Goal: Task Accomplishment & Management: Manage account settings

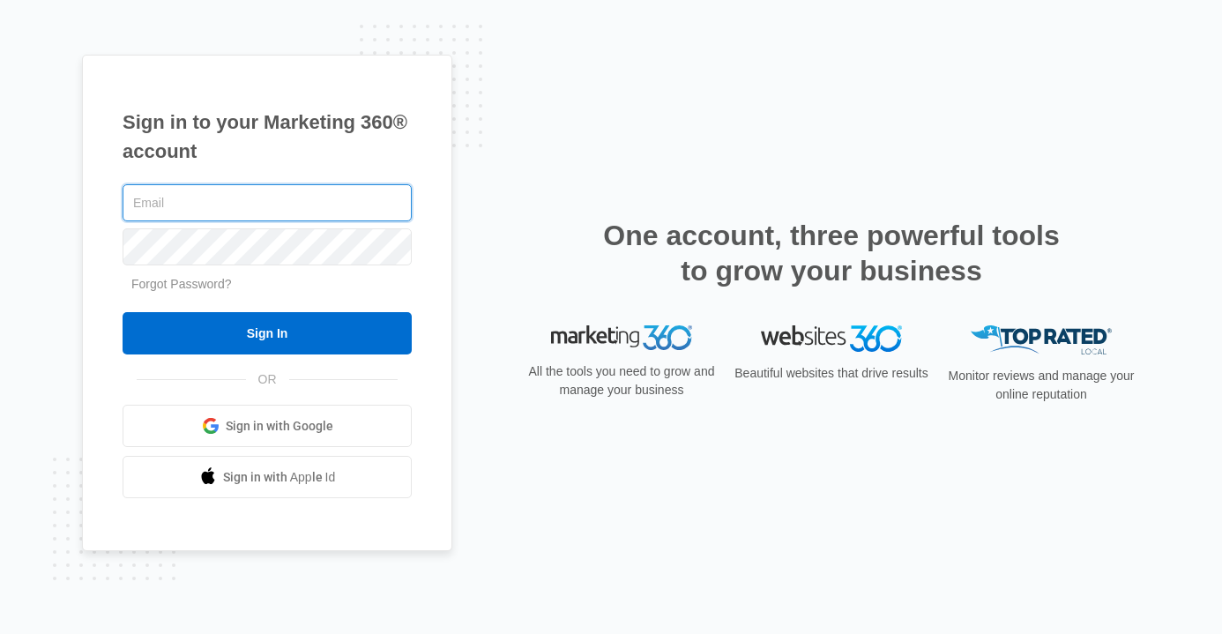
type input "[EMAIL_ADDRESS][DOMAIN_NAME]"
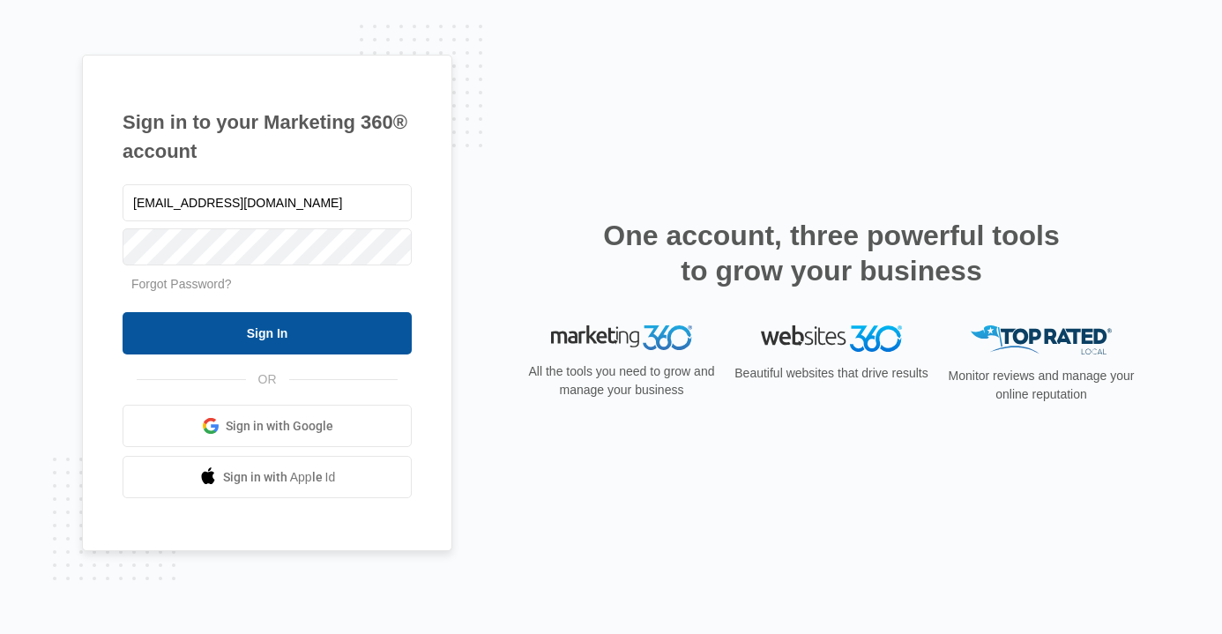
click at [237, 341] on input "Sign In" at bounding box center [267, 333] width 289 height 42
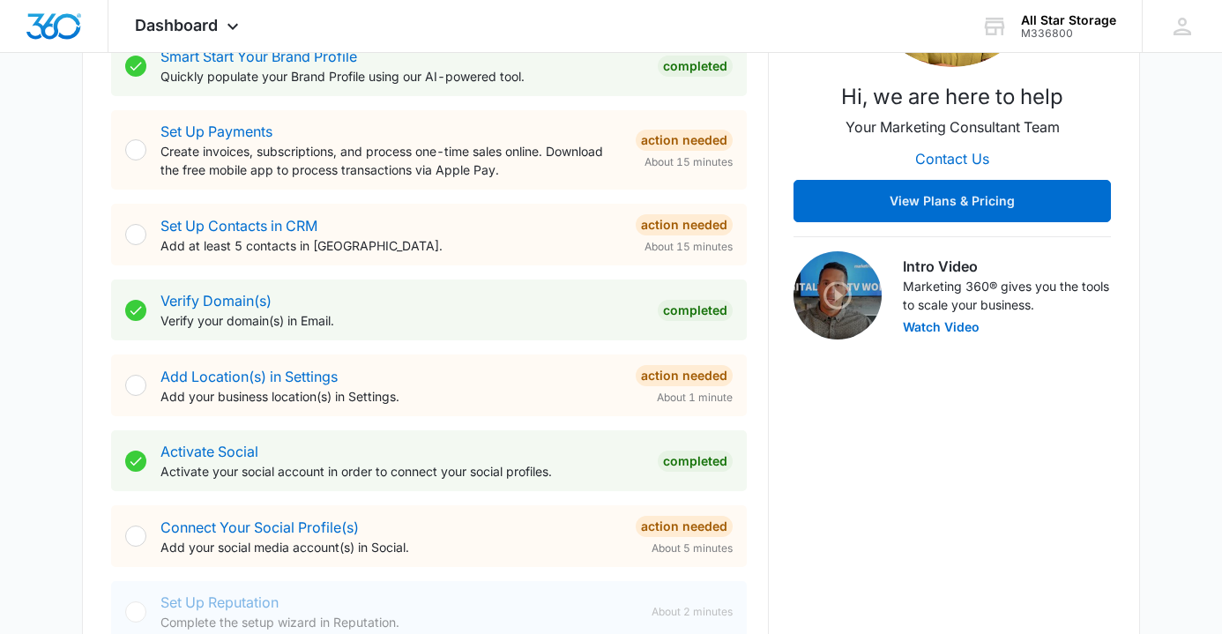
scroll to position [375, 0]
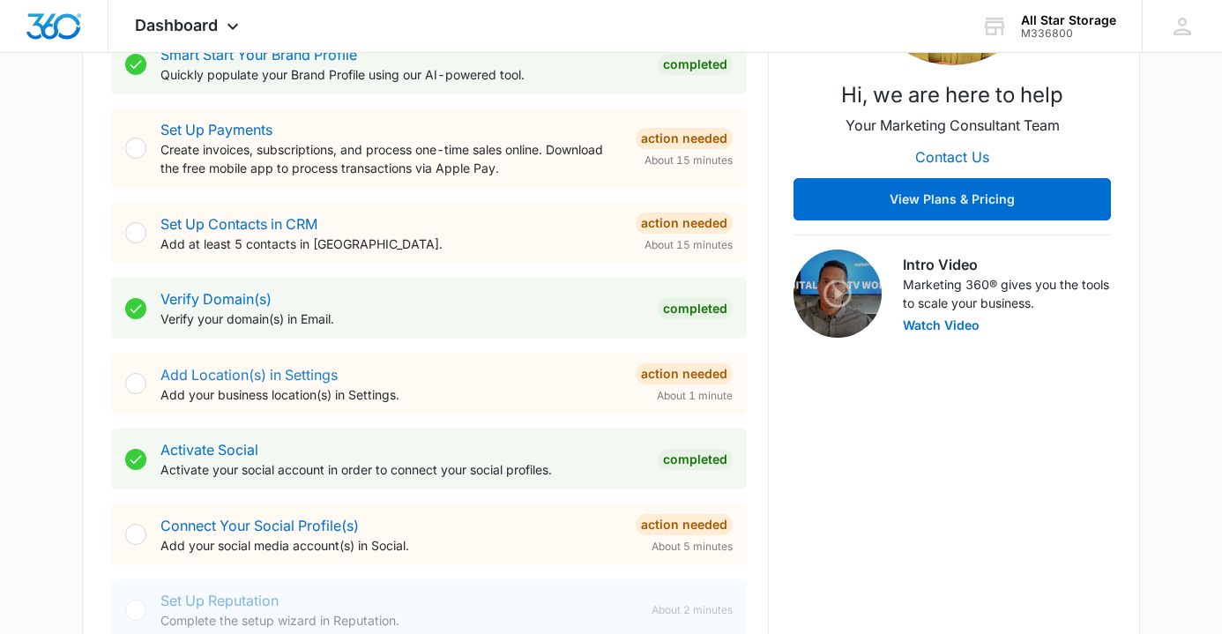
click at [206, 375] on link "Add Location(s) in Settings" at bounding box center [249, 375] width 177 height 18
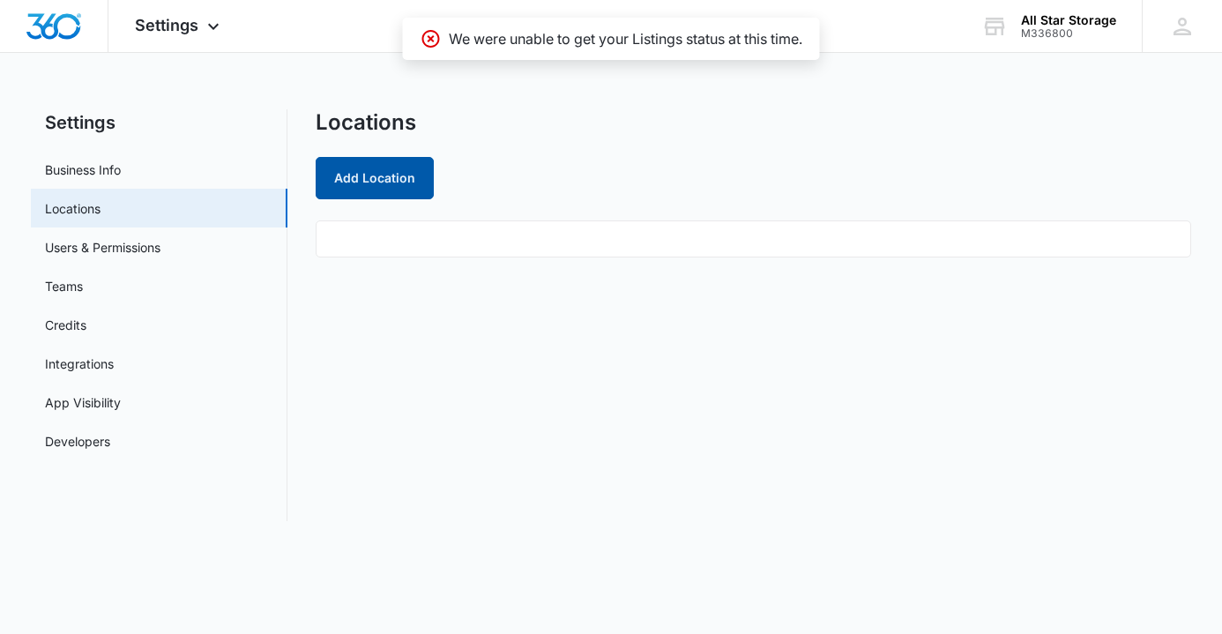
click at [387, 179] on button "Add Location" at bounding box center [375, 178] width 118 height 42
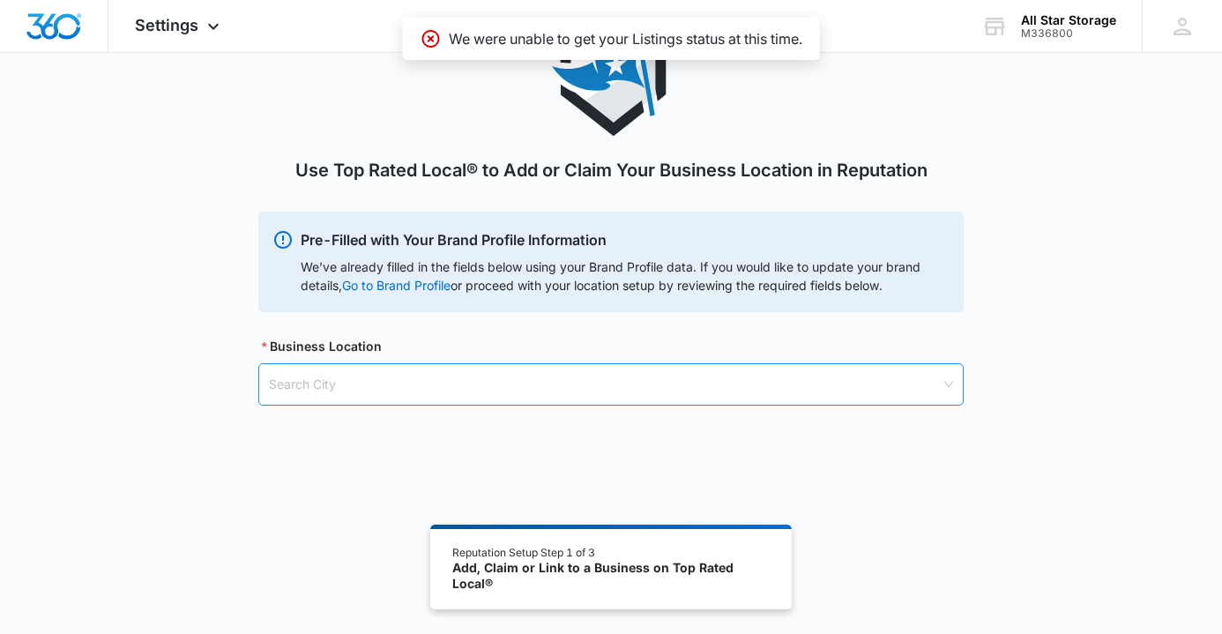
scroll to position [96, 0]
click at [392, 386] on input "search" at bounding box center [605, 385] width 672 height 41
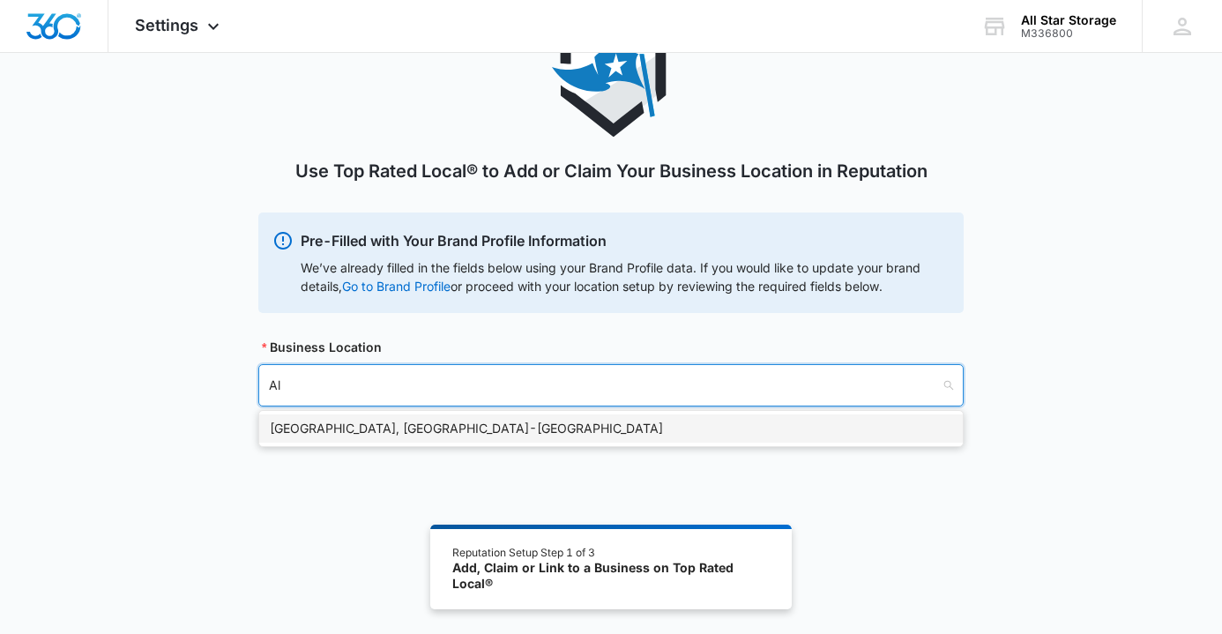
type input "A"
type input "Co"
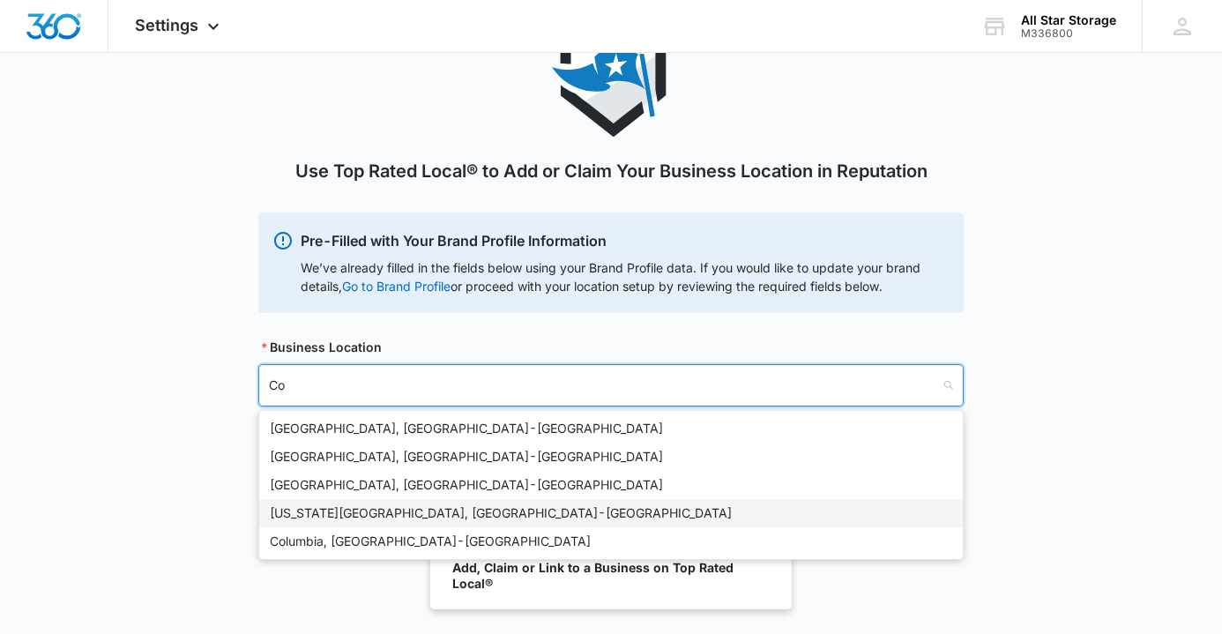
click at [374, 518] on div "Colorado Springs, CO - USA" at bounding box center [611, 513] width 683 height 19
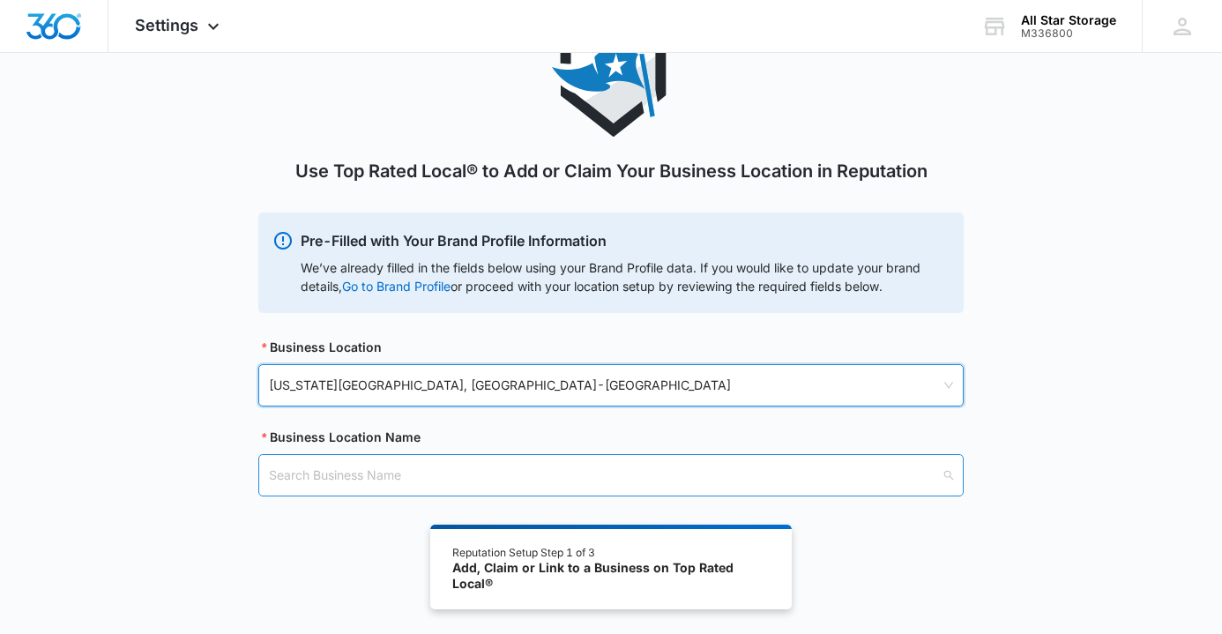
click at [482, 485] on input "search" at bounding box center [605, 475] width 672 height 41
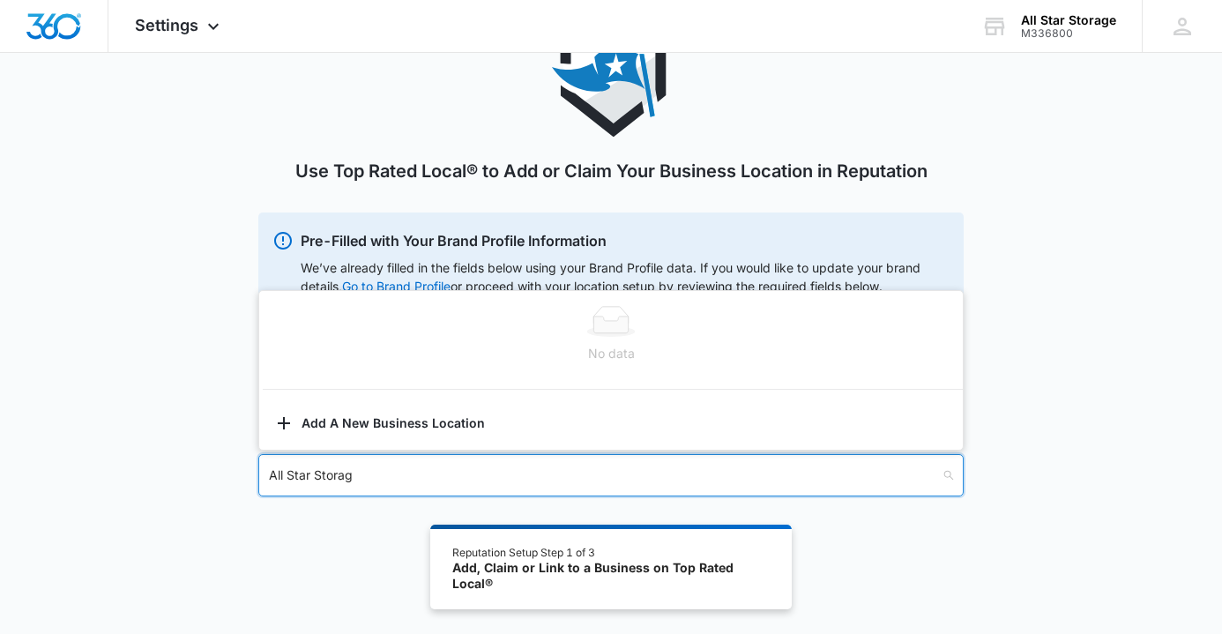
type input "All Star Storage"
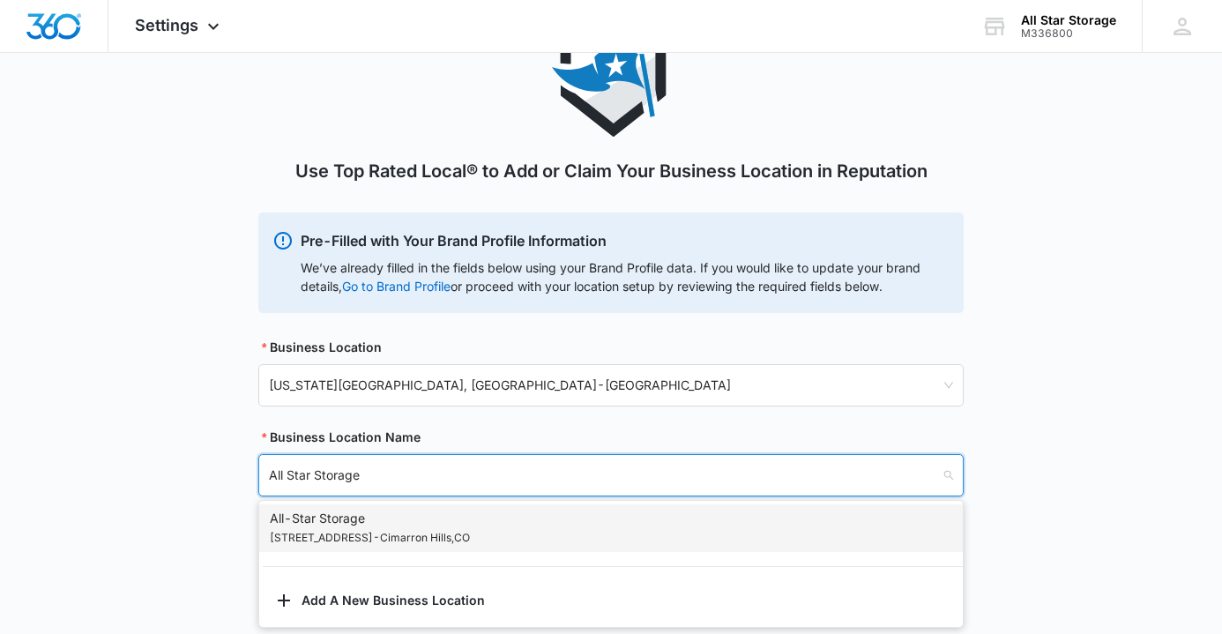
click at [513, 532] on div "All-Star Storage 2370 N Powers Blvd - Cimarron Hills , CO" at bounding box center [611, 528] width 683 height 39
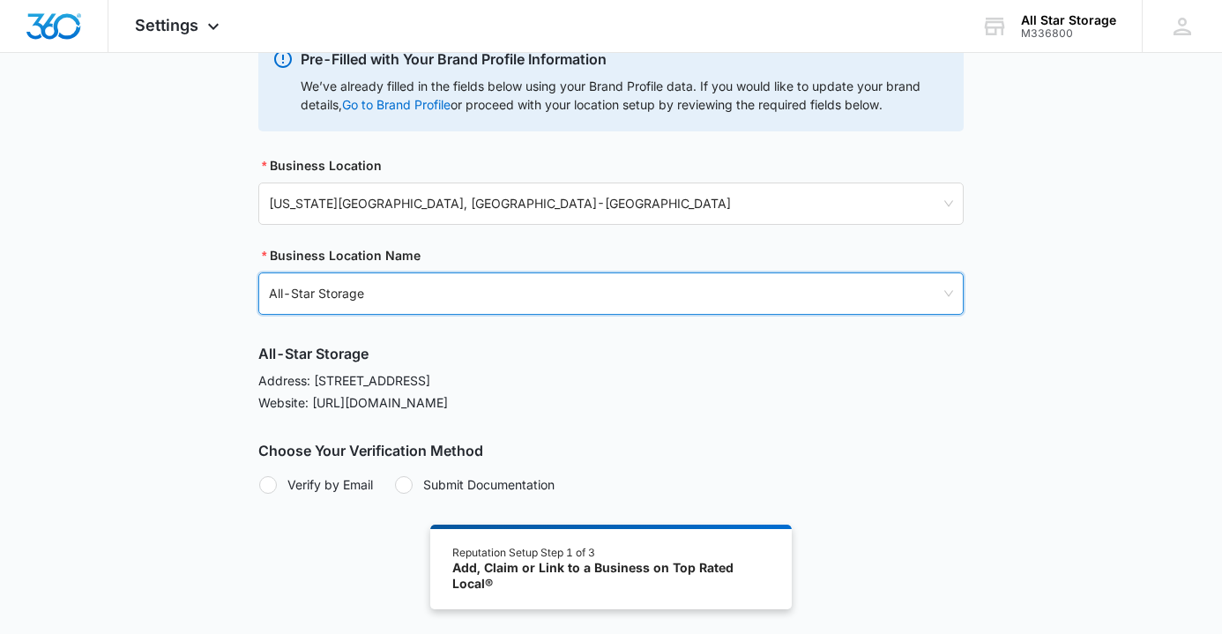
scroll to position [277, 0]
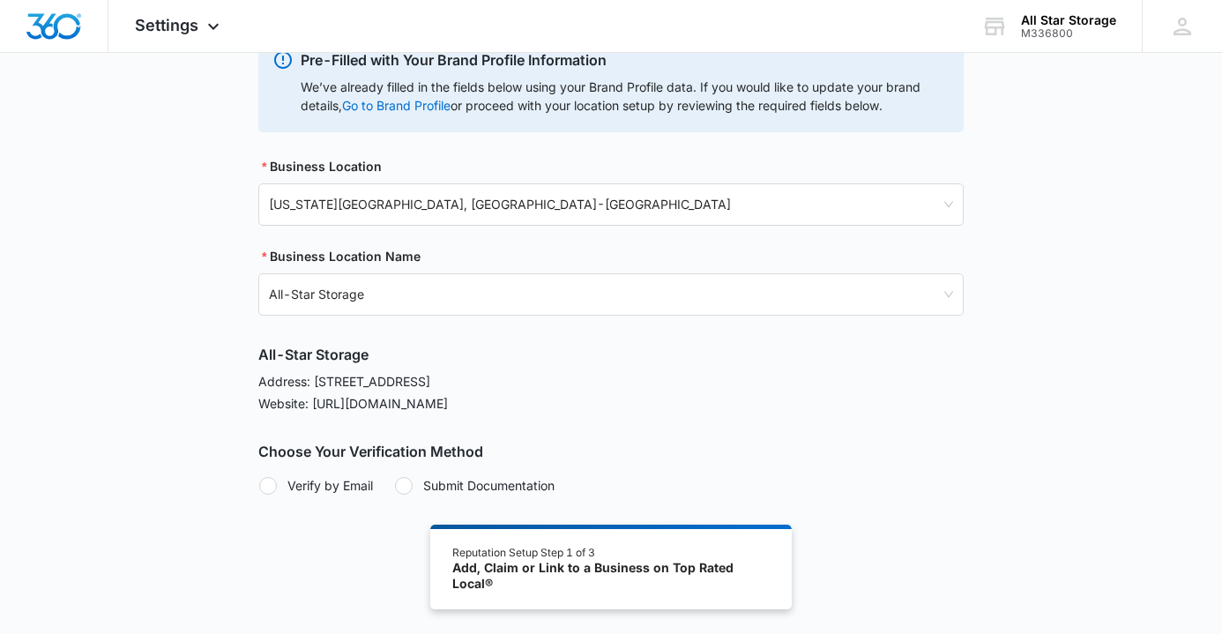
drag, startPoint x: 520, startPoint y: 383, endPoint x: 455, endPoint y: 388, distance: 65.5
click at [455, 389] on p "Address: 2370 N Powers Blvd, Cimarron Hills, CO 80915" at bounding box center [611, 381] width 706 height 19
click at [536, 414] on div "All-Star Storage Address: 2370 N Powers Blvd, Cimarron Hills, CO 80915 Website:…" at bounding box center [611, 419] width 706 height 151
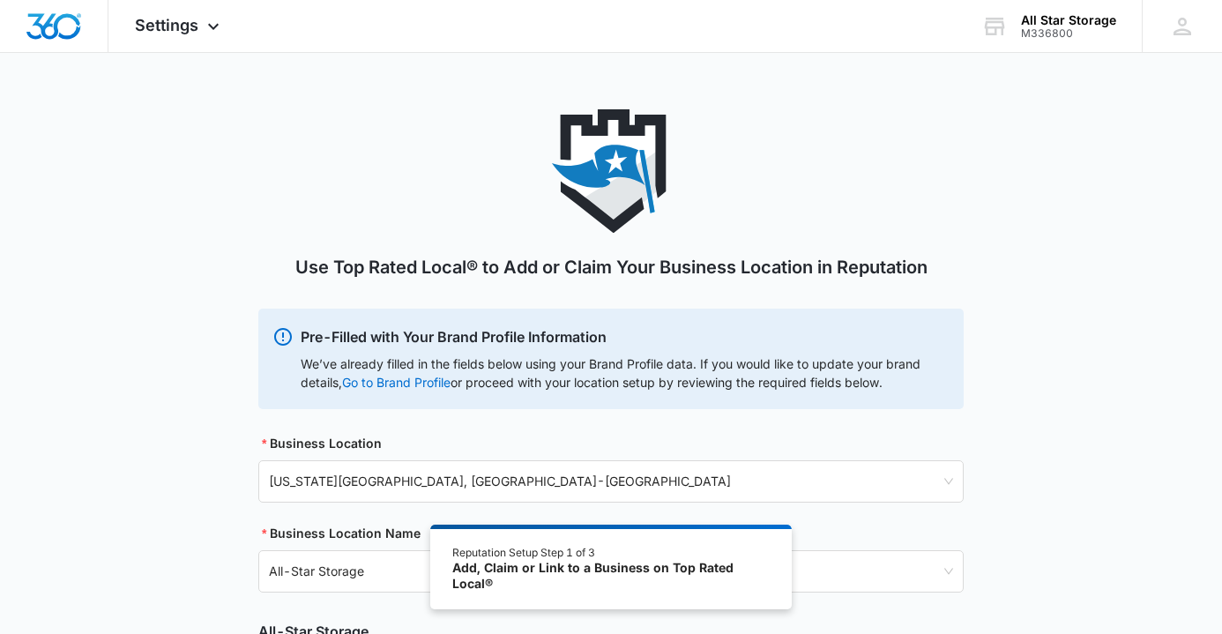
scroll to position [0, 0]
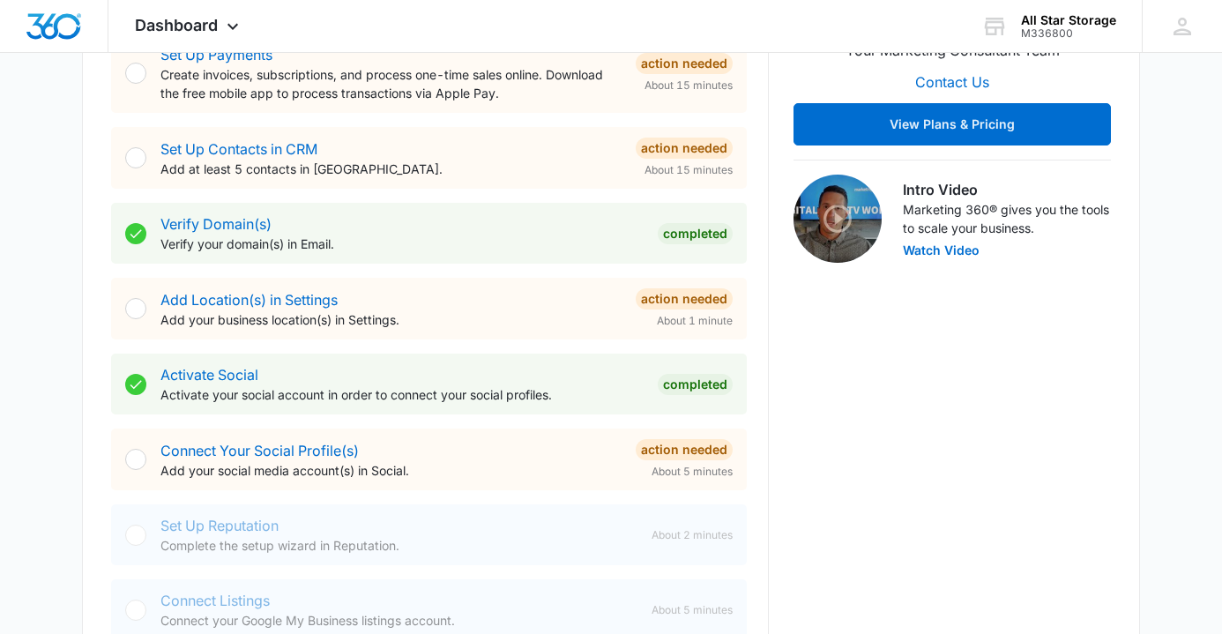
scroll to position [452, 0]
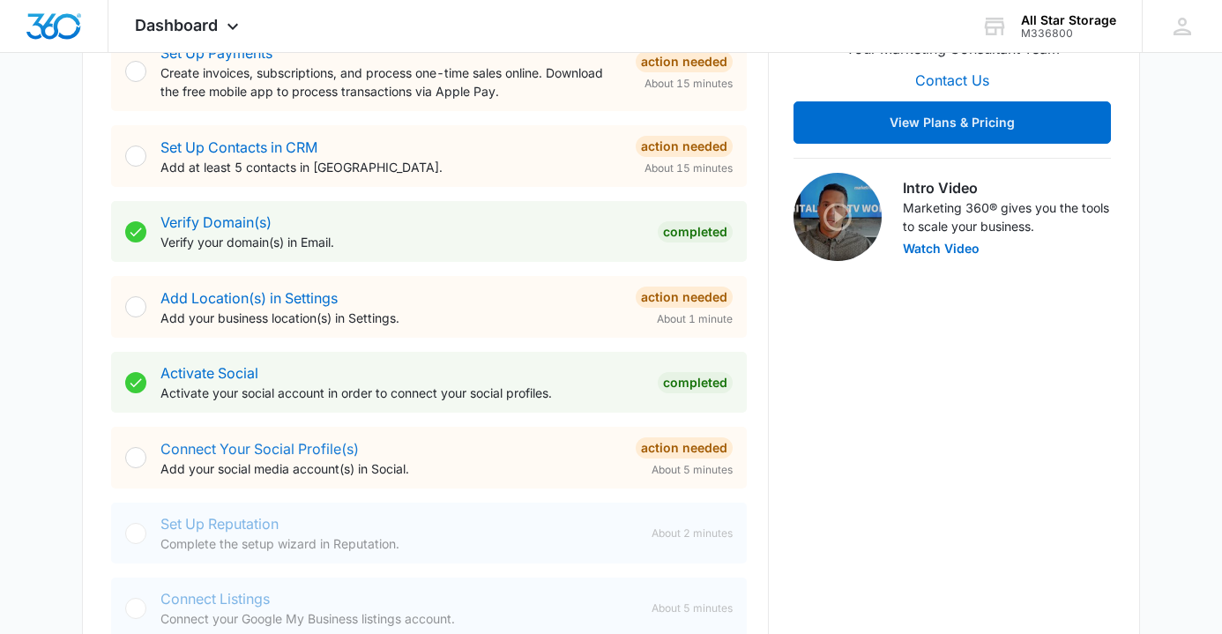
click at [211, 452] on link "Connect Your Social Profile(s)" at bounding box center [260, 449] width 198 height 18
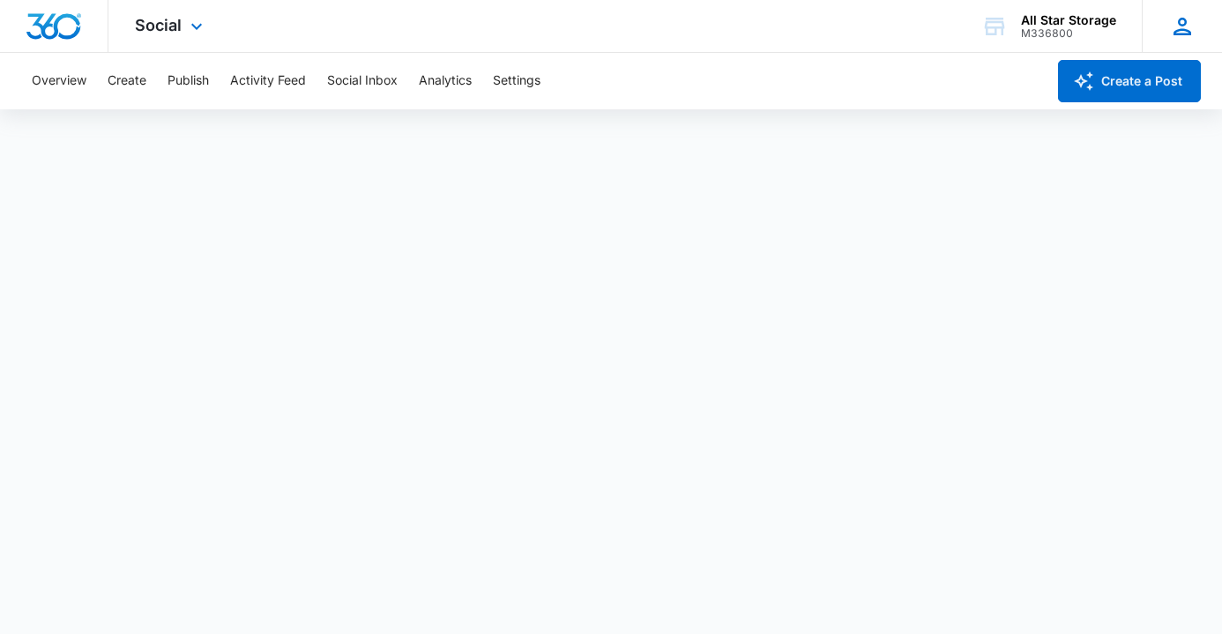
drag, startPoint x: 370, startPoint y: 42, endPoint x: 1179, endPoint y: 31, distance: 808.9
click at [1179, 31] on icon at bounding box center [1183, 27] width 18 height 18
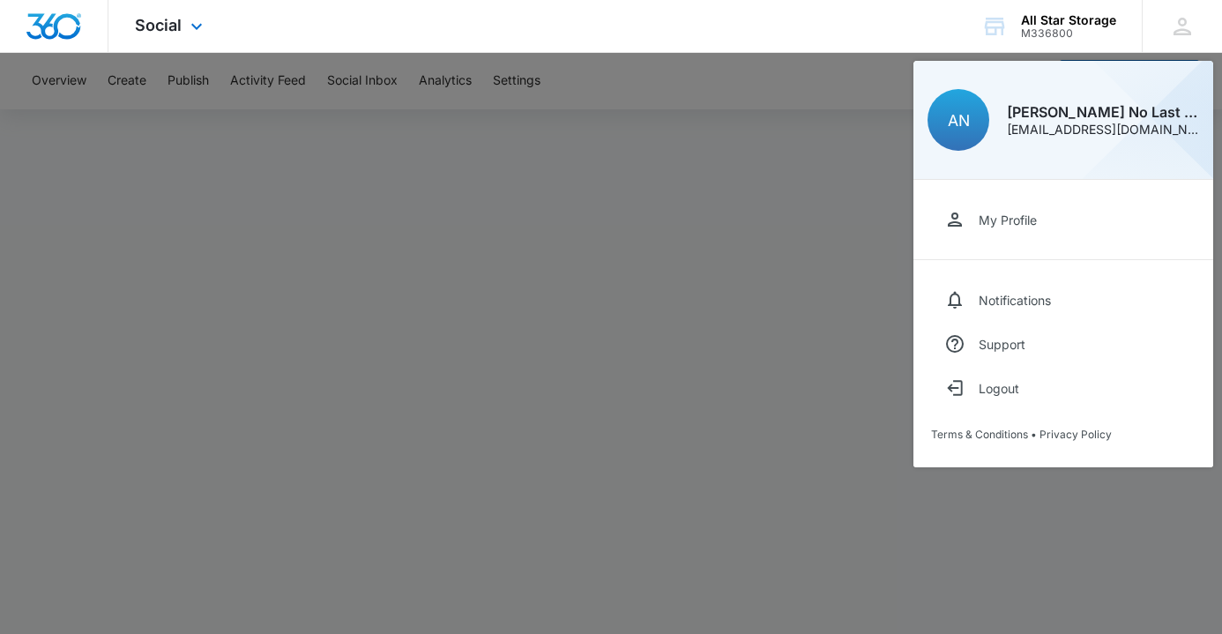
click at [563, 15] on div "Social Apps Reputation Websites Forms CRM Email Social Shop Payments POS Conten…" at bounding box center [611, 26] width 1222 height 53
click at [923, 35] on div "Social Apps Reputation Websites Forms CRM Email Social Shop Payments POS Conten…" at bounding box center [611, 26] width 1222 height 53
click at [1110, 36] on div "M336800" at bounding box center [1068, 33] width 95 height 12
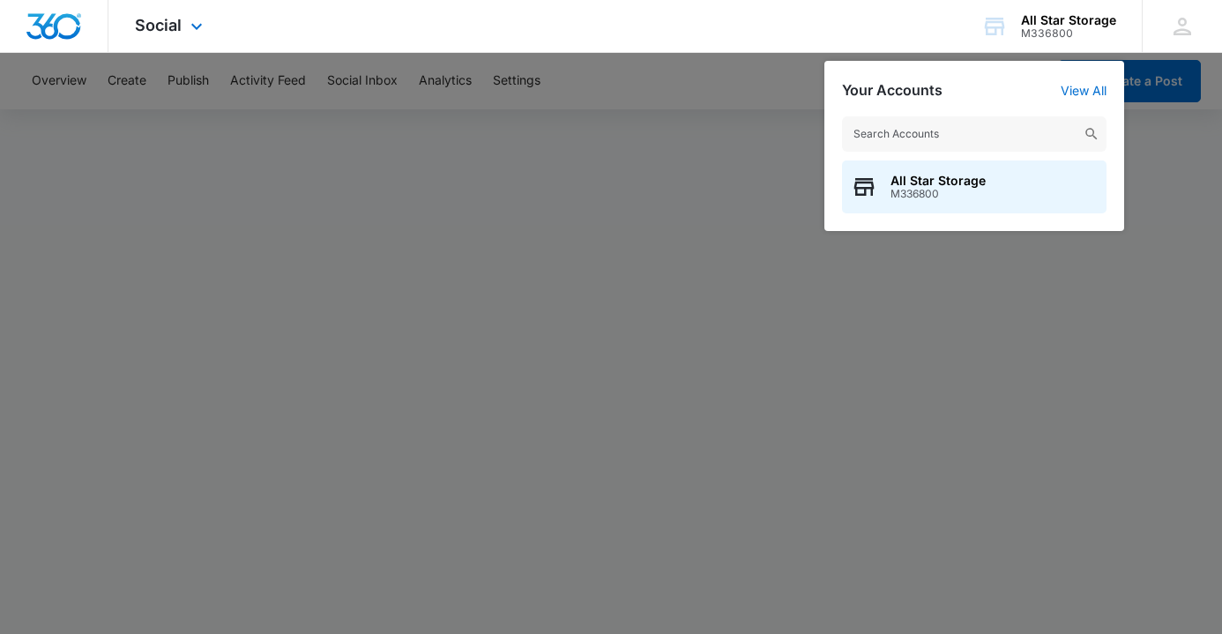
click at [953, 39] on div "Social Apps Reputation Websites Forms CRM Email Social Shop Payments POS Conten…" at bounding box center [611, 26] width 1222 height 53
click at [483, 48] on div "Social Apps Reputation Websites Forms CRM Email Social Shop Payments POS Conten…" at bounding box center [611, 26] width 1222 height 53
click at [196, 26] on icon at bounding box center [196, 30] width 21 height 21
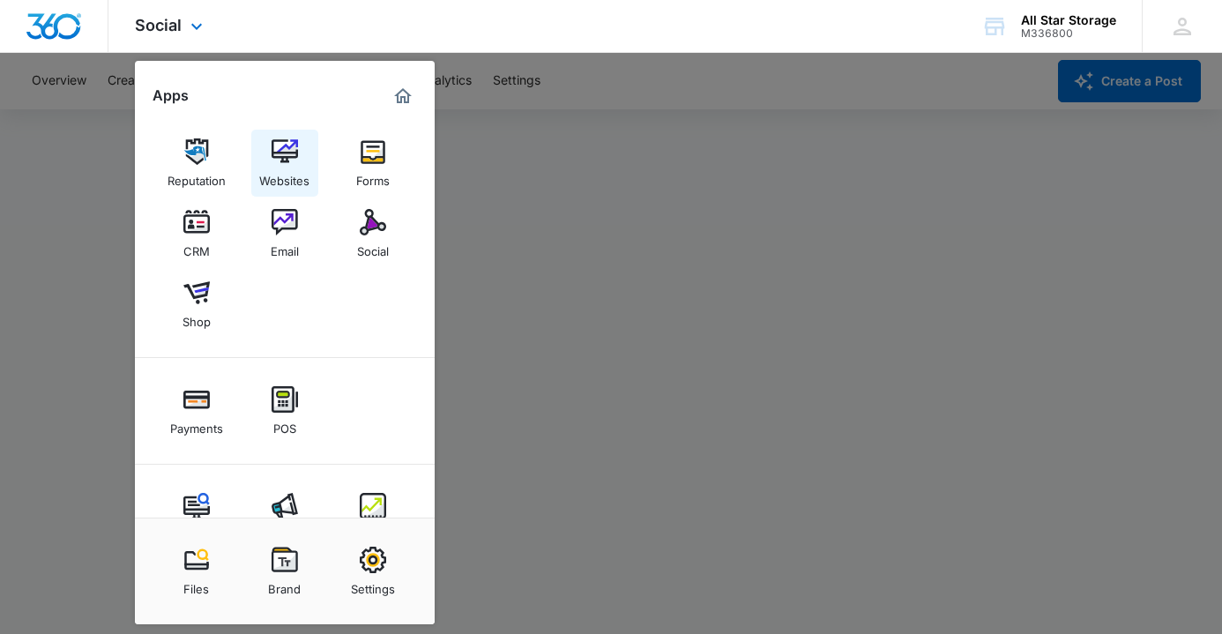
click at [289, 151] on img at bounding box center [285, 151] width 26 height 26
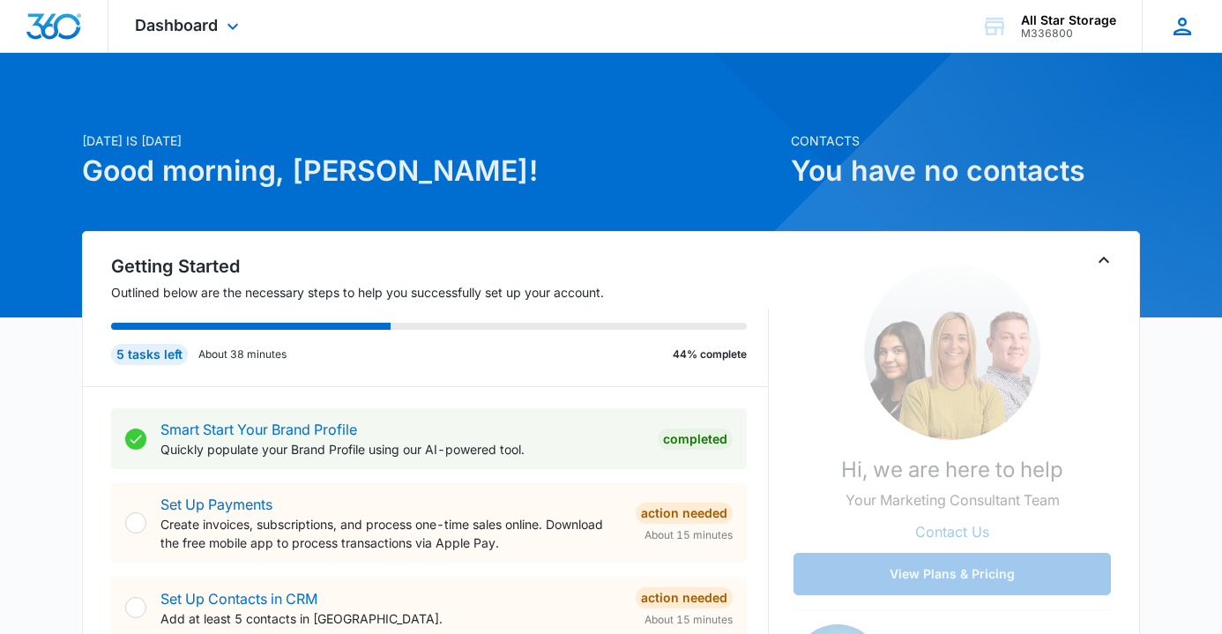
click at [1182, 23] on icon at bounding box center [1183, 26] width 26 height 26
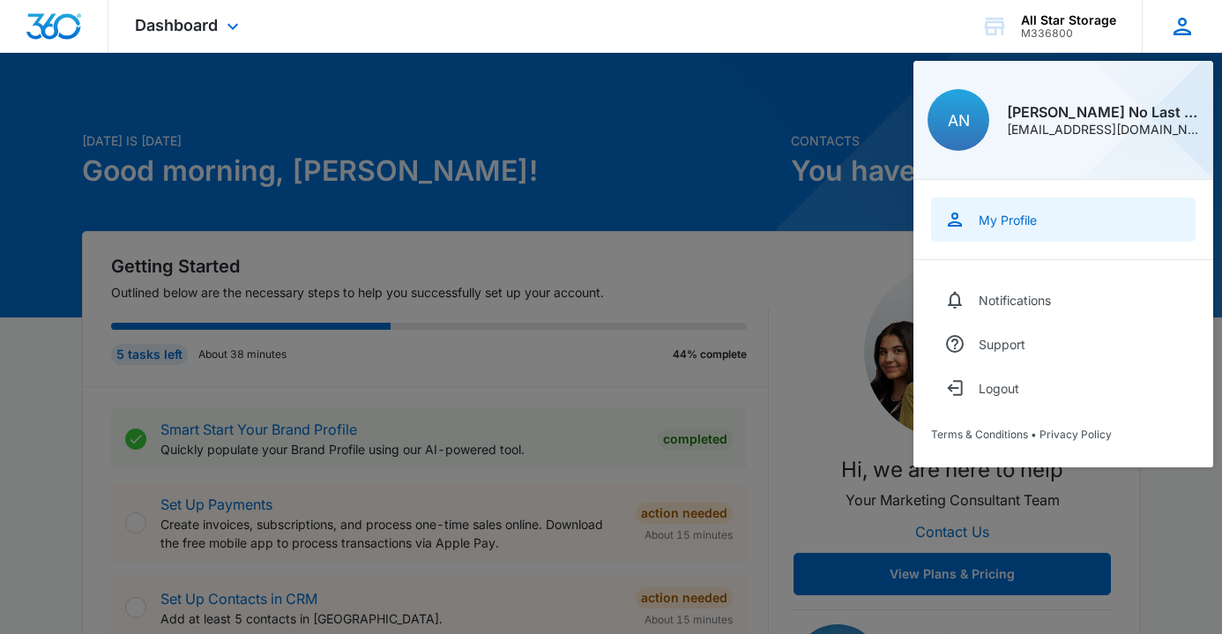
click at [1031, 220] on div "My Profile" at bounding box center [1008, 220] width 58 height 15
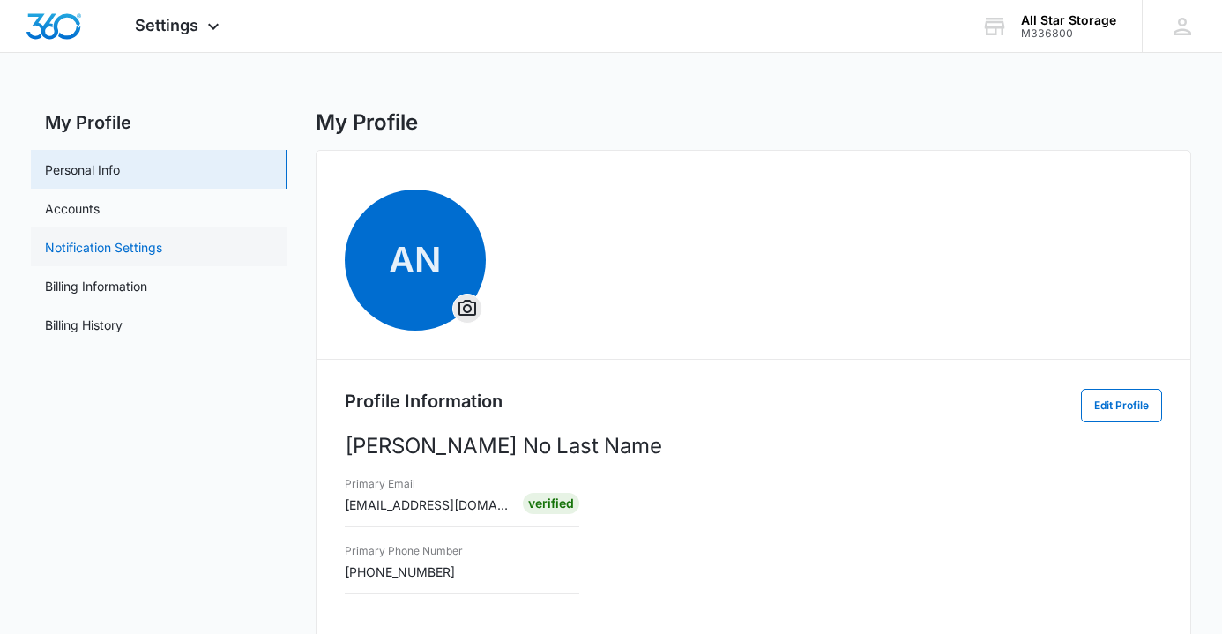
click at [146, 255] on link "Notification Settings" at bounding box center [103, 247] width 117 height 19
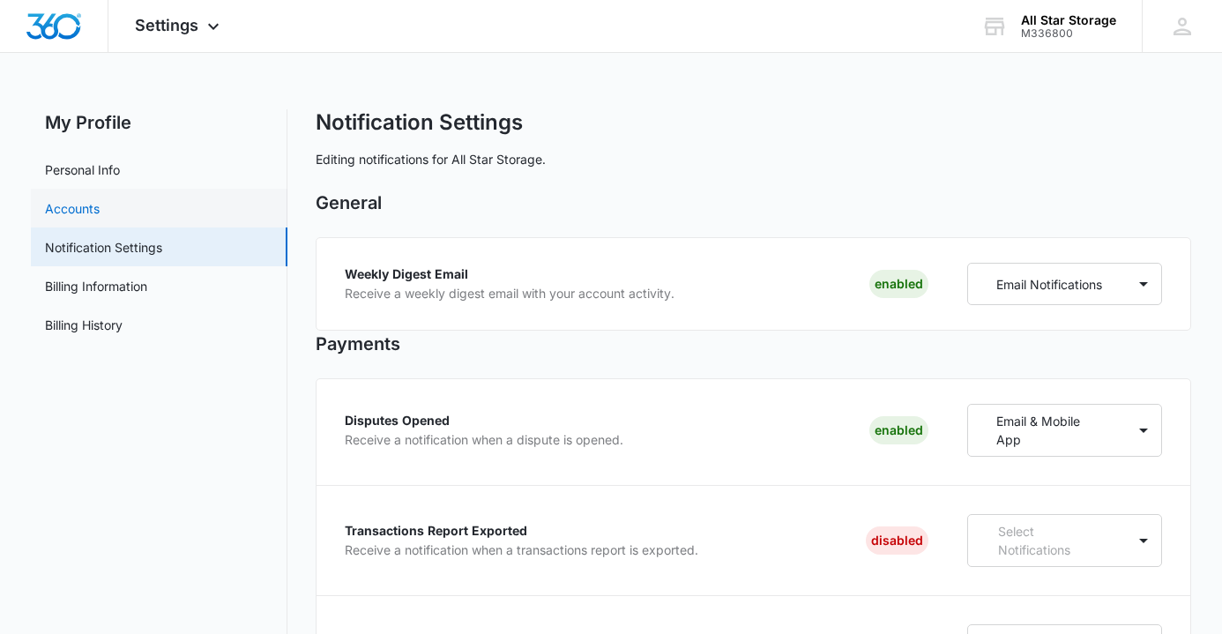
click at [100, 212] on link "Accounts" at bounding box center [72, 208] width 55 height 19
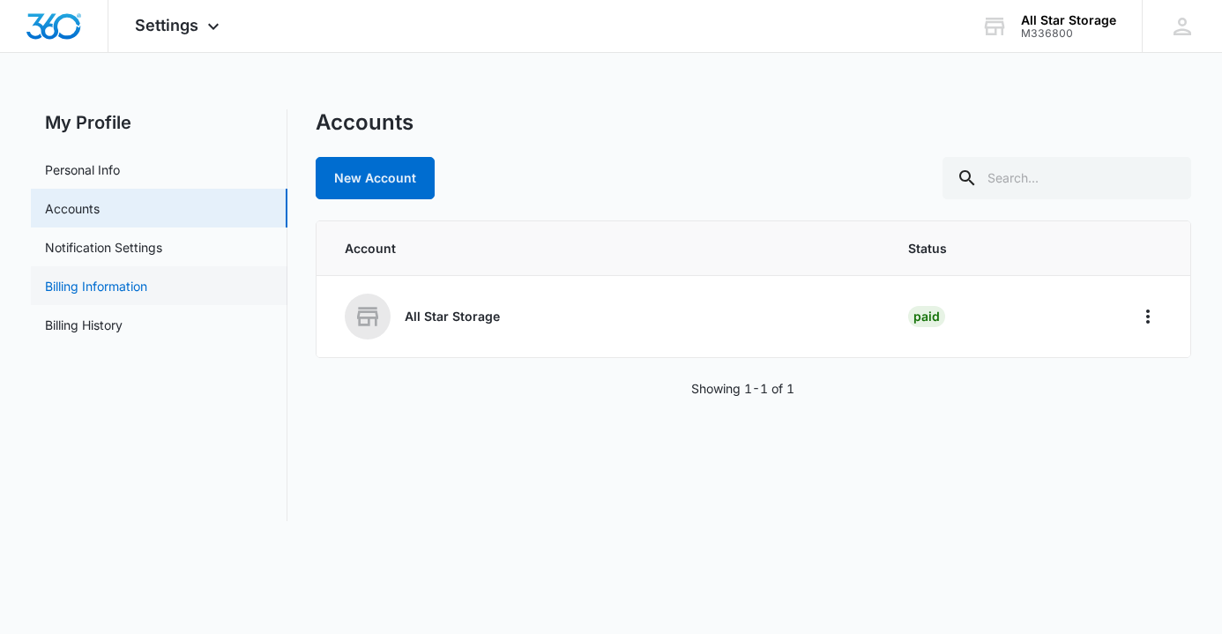
click at [108, 291] on link "Billing Information" at bounding box center [96, 286] width 102 height 19
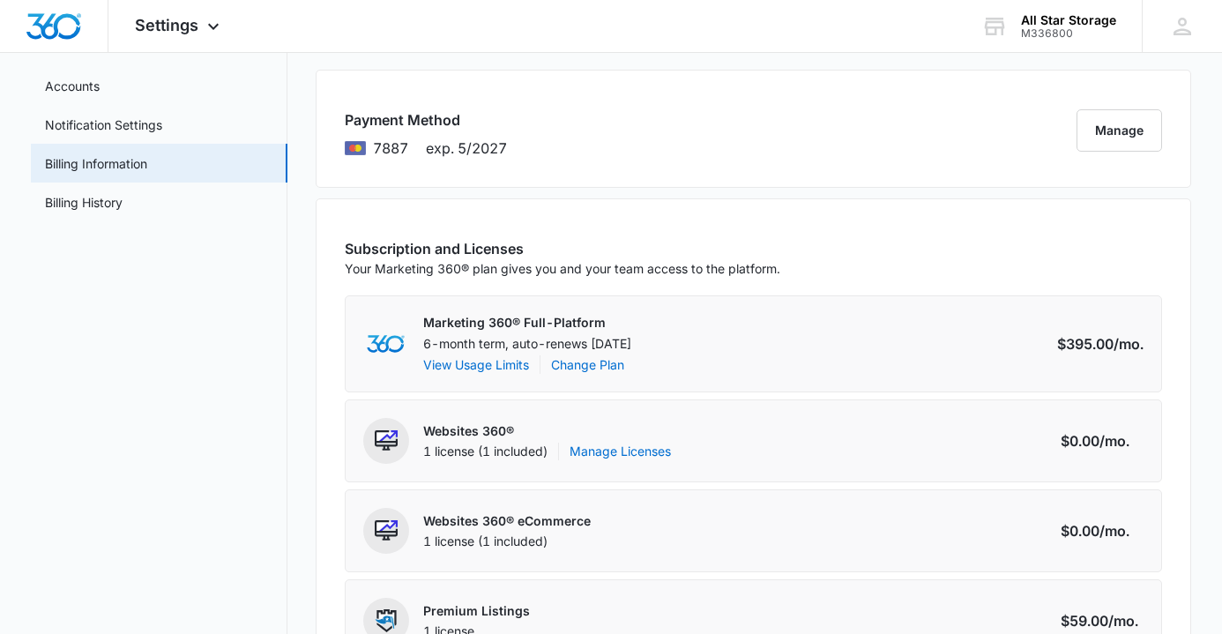
scroll to position [124, 0]
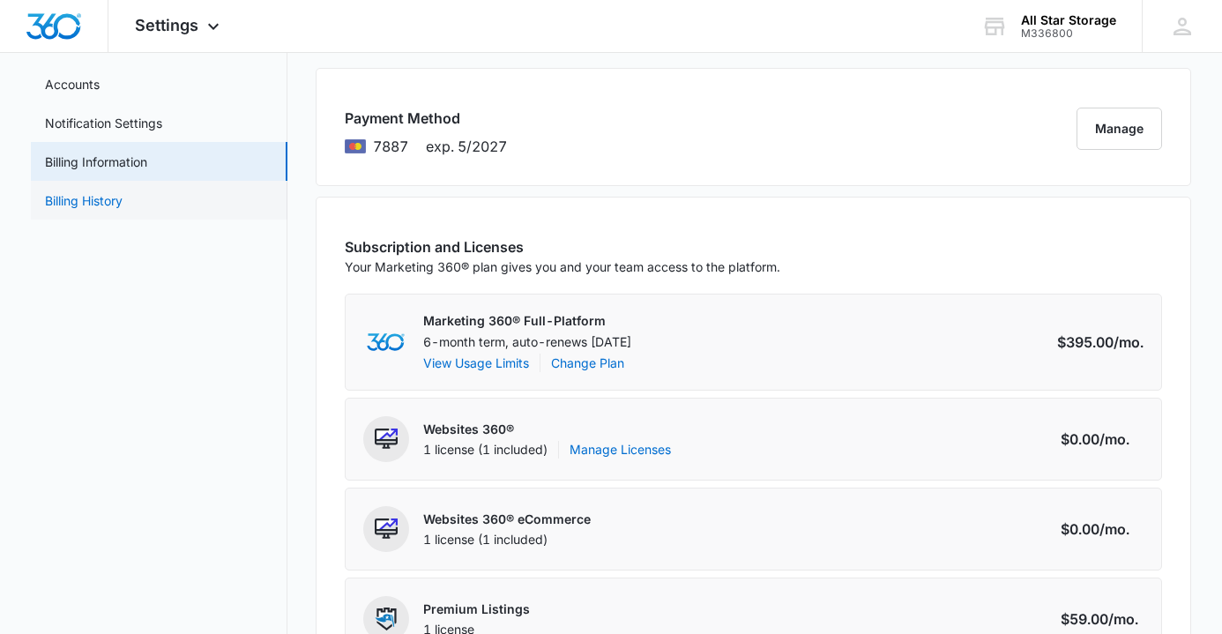
click at [107, 206] on link "Billing History" at bounding box center [84, 200] width 78 height 19
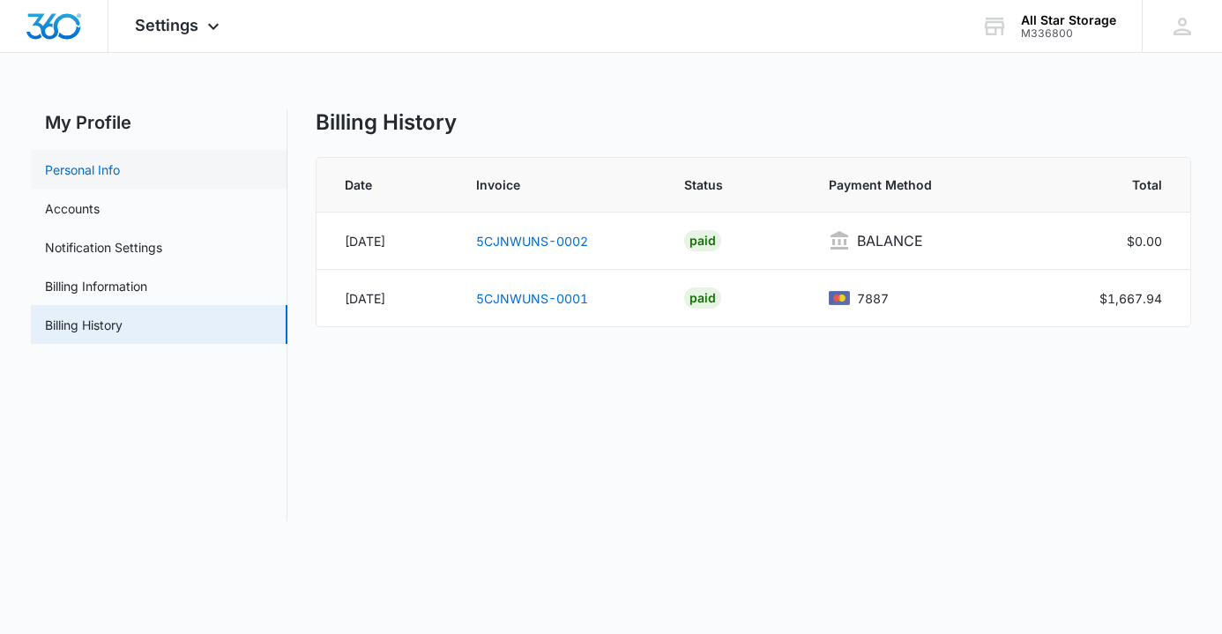
click at [105, 174] on link "Personal Info" at bounding box center [82, 170] width 75 height 19
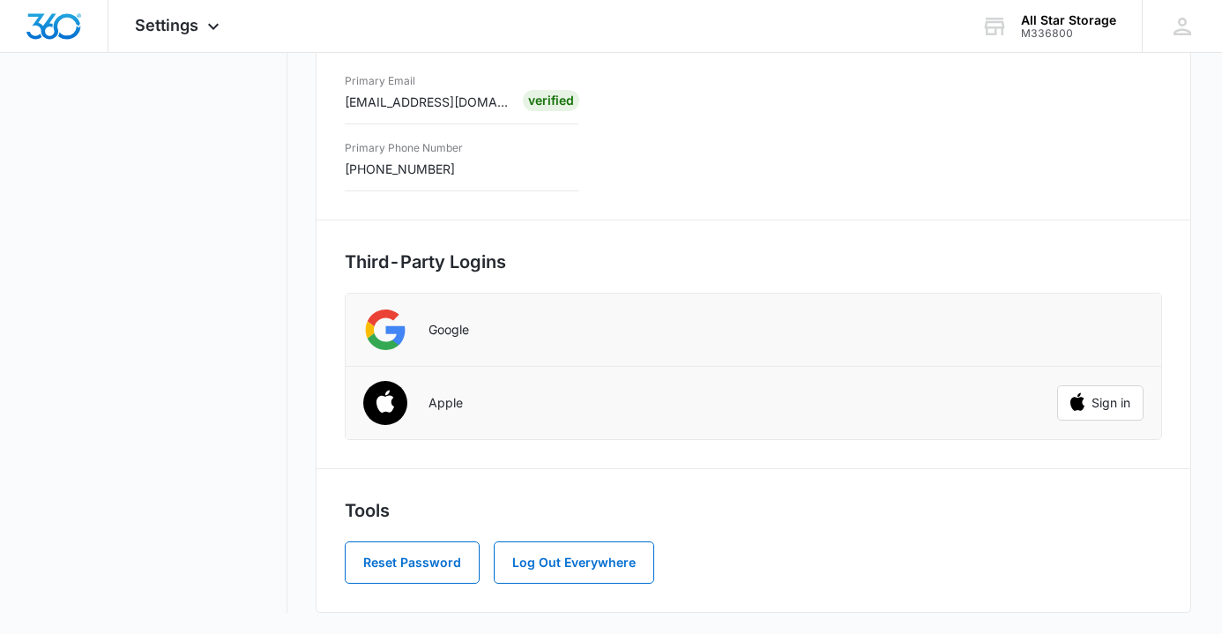
scroll to position [403, 0]
click at [398, 564] on button "Reset Password" at bounding box center [412, 563] width 135 height 42
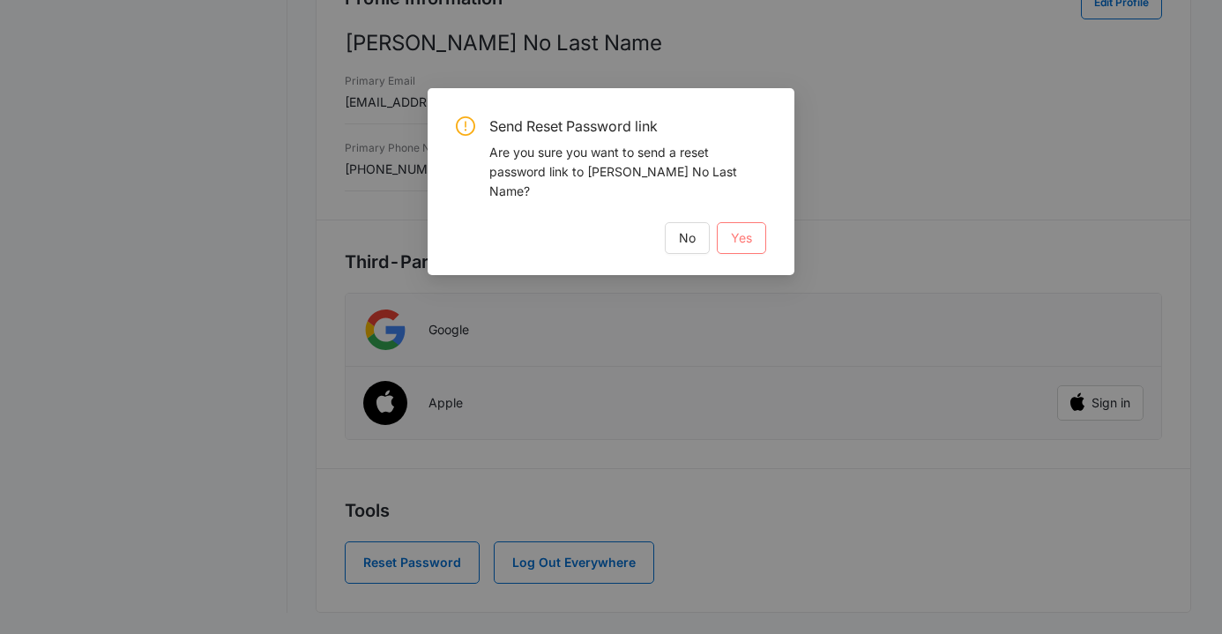
click at [741, 228] on span "Yes" at bounding box center [741, 237] width 21 height 19
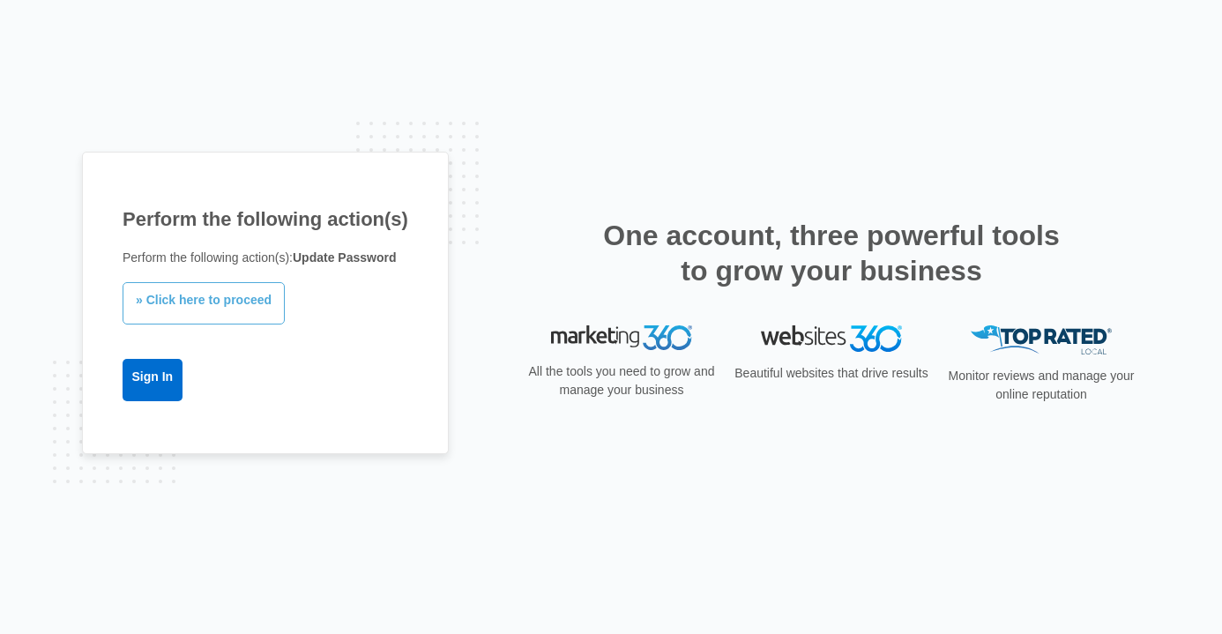
click at [236, 310] on link "» Click here to proceed" at bounding box center [204, 303] width 162 height 42
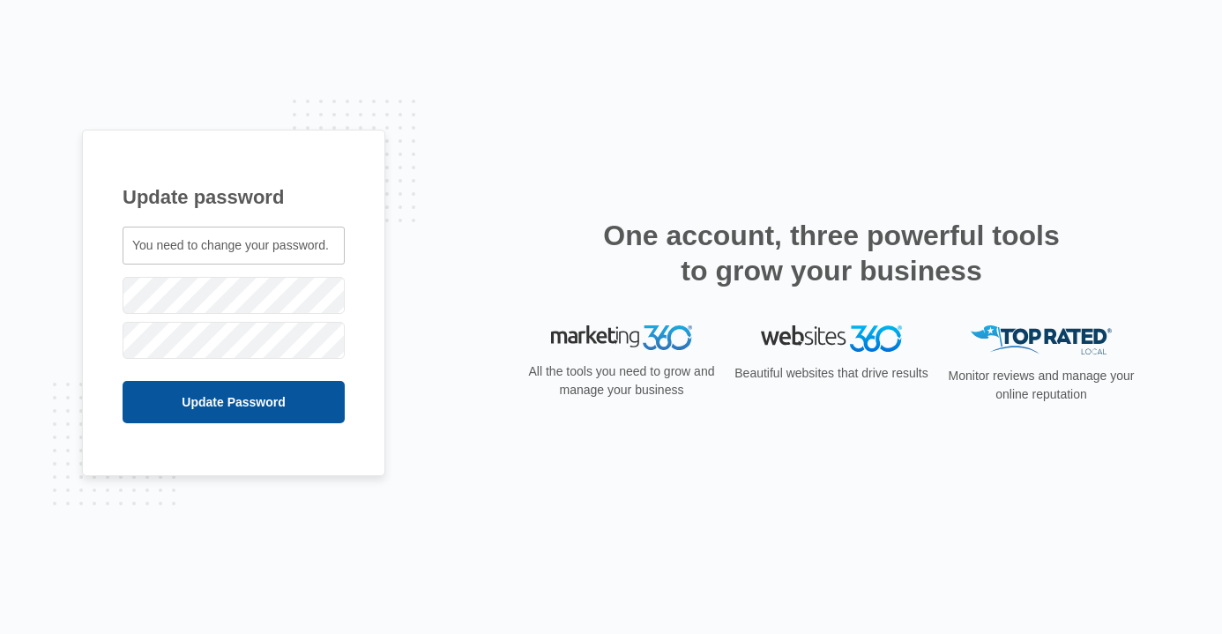
click at [214, 409] on input "Update Password" at bounding box center [234, 402] width 222 height 42
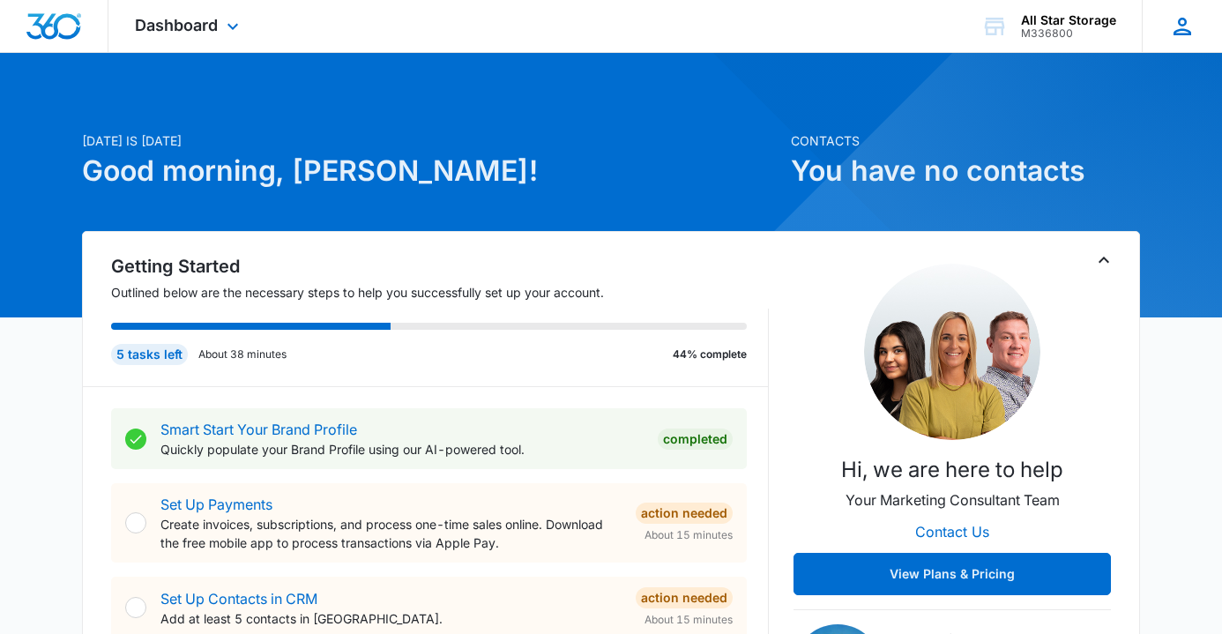
click at [1175, 26] on icon at bounding box center [1183, 26] width 26 height 26
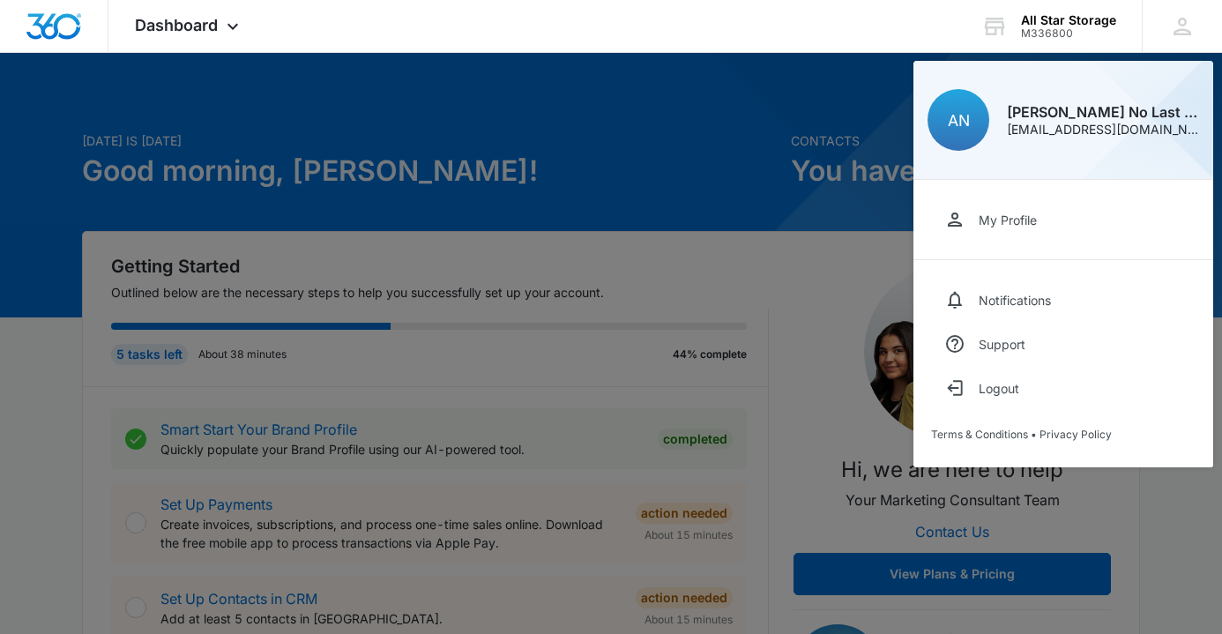
click at [817, 207] on div at bounding box center [611, 317] width 1222 height 634
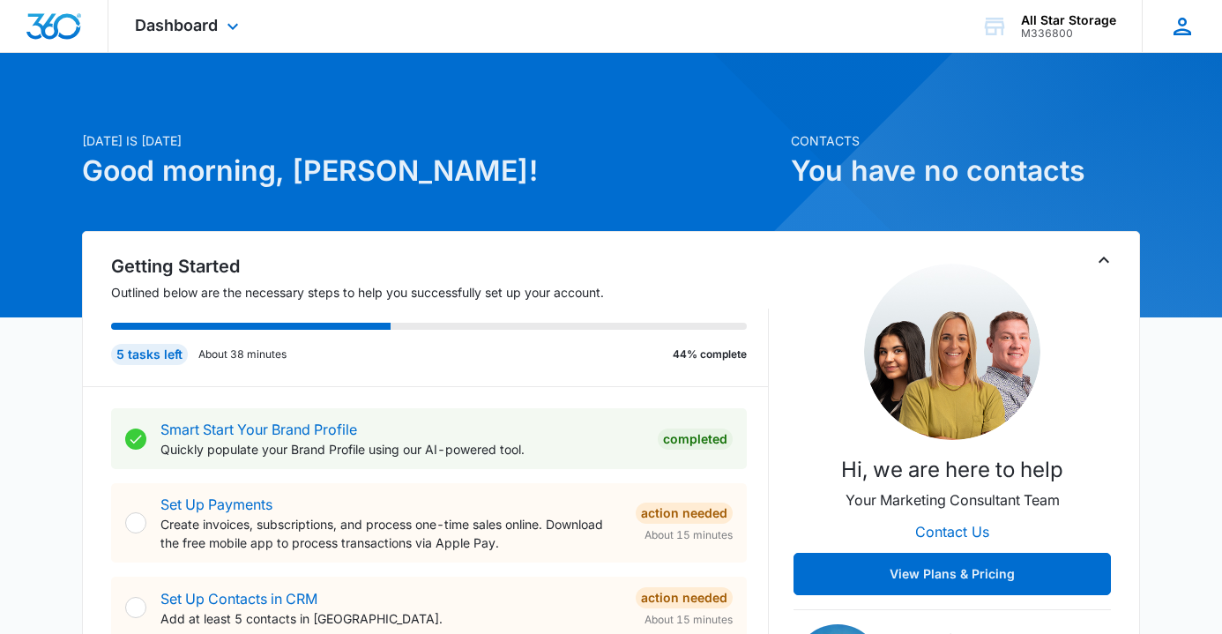
click at [1183, 25] on icon at bounding box center [1183, 27] width 18 height 18
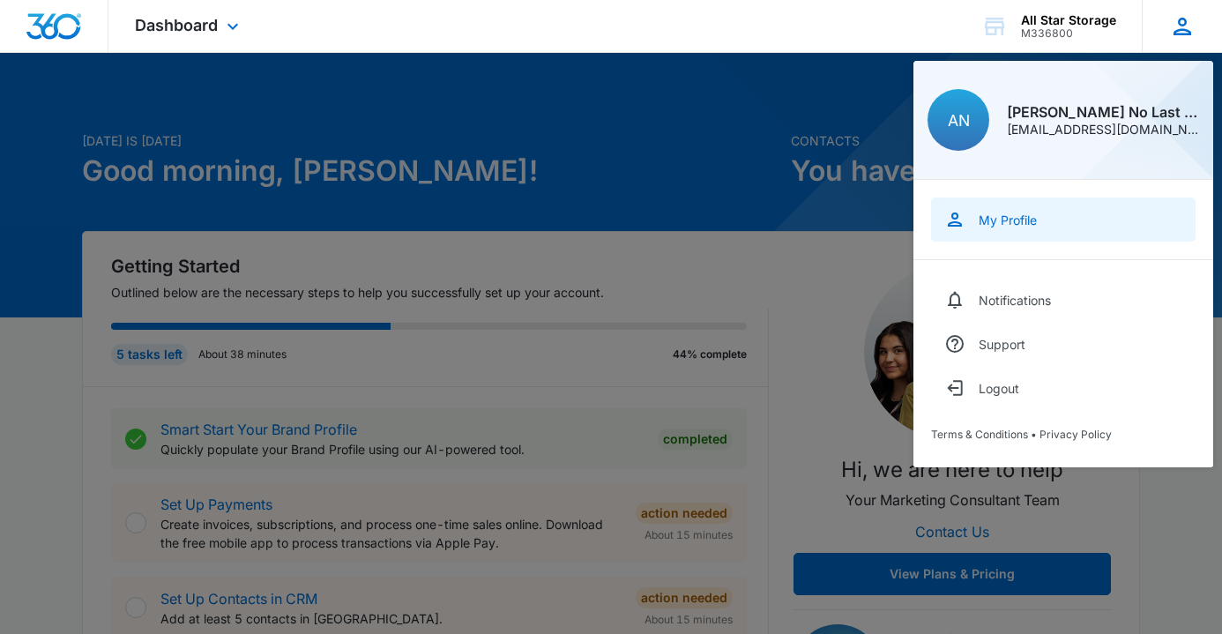
click at [990, 218] on div "My Profile" at bounding box center [1008, 220] width 58 height 15
